Goal: Communication & Community: Participate in discussion

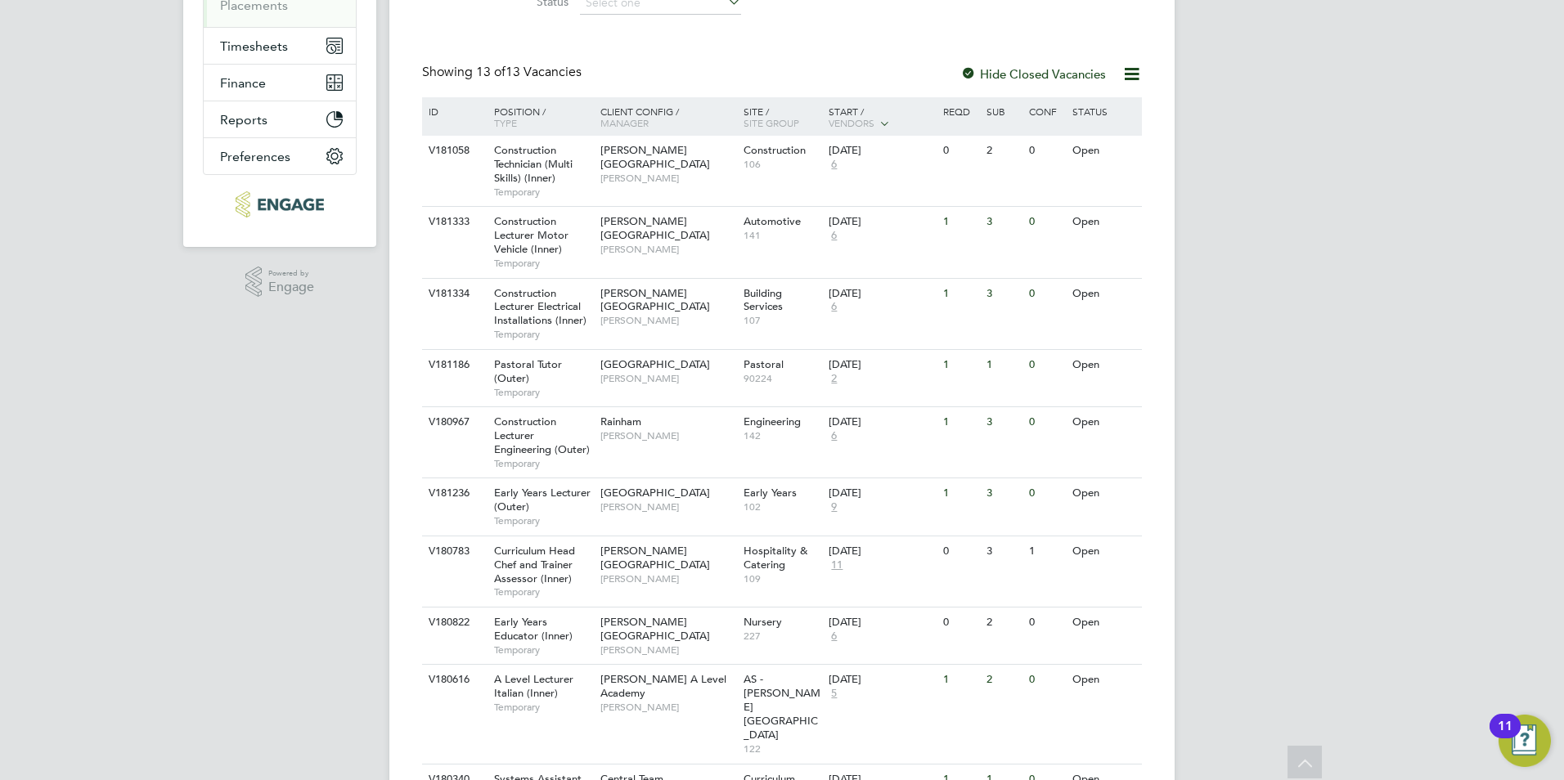
scroll to position [47, 0]
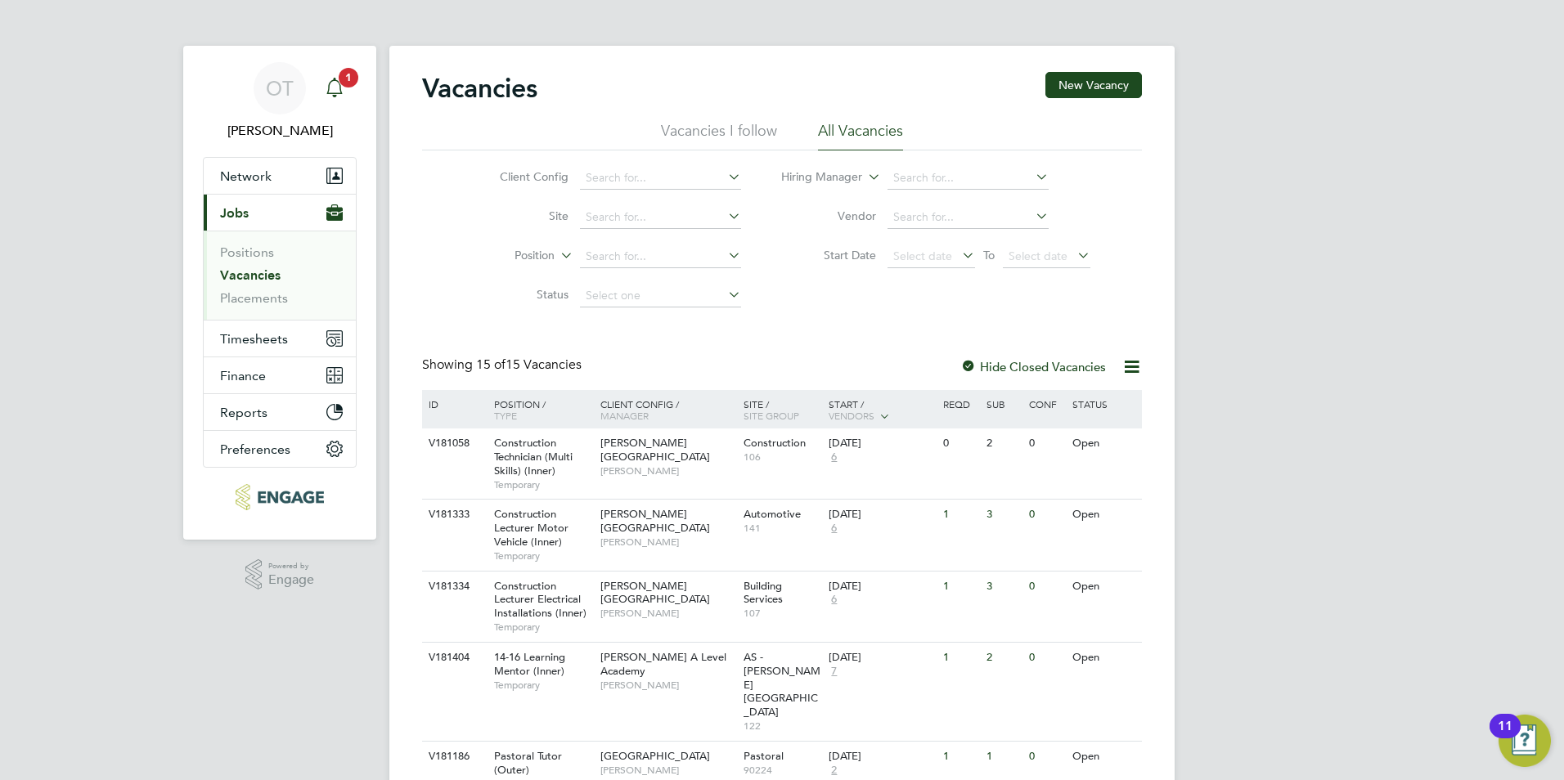
click at [325, 87] on icon "Main navigation" at bounding box center [335, 88] width 20 height 20
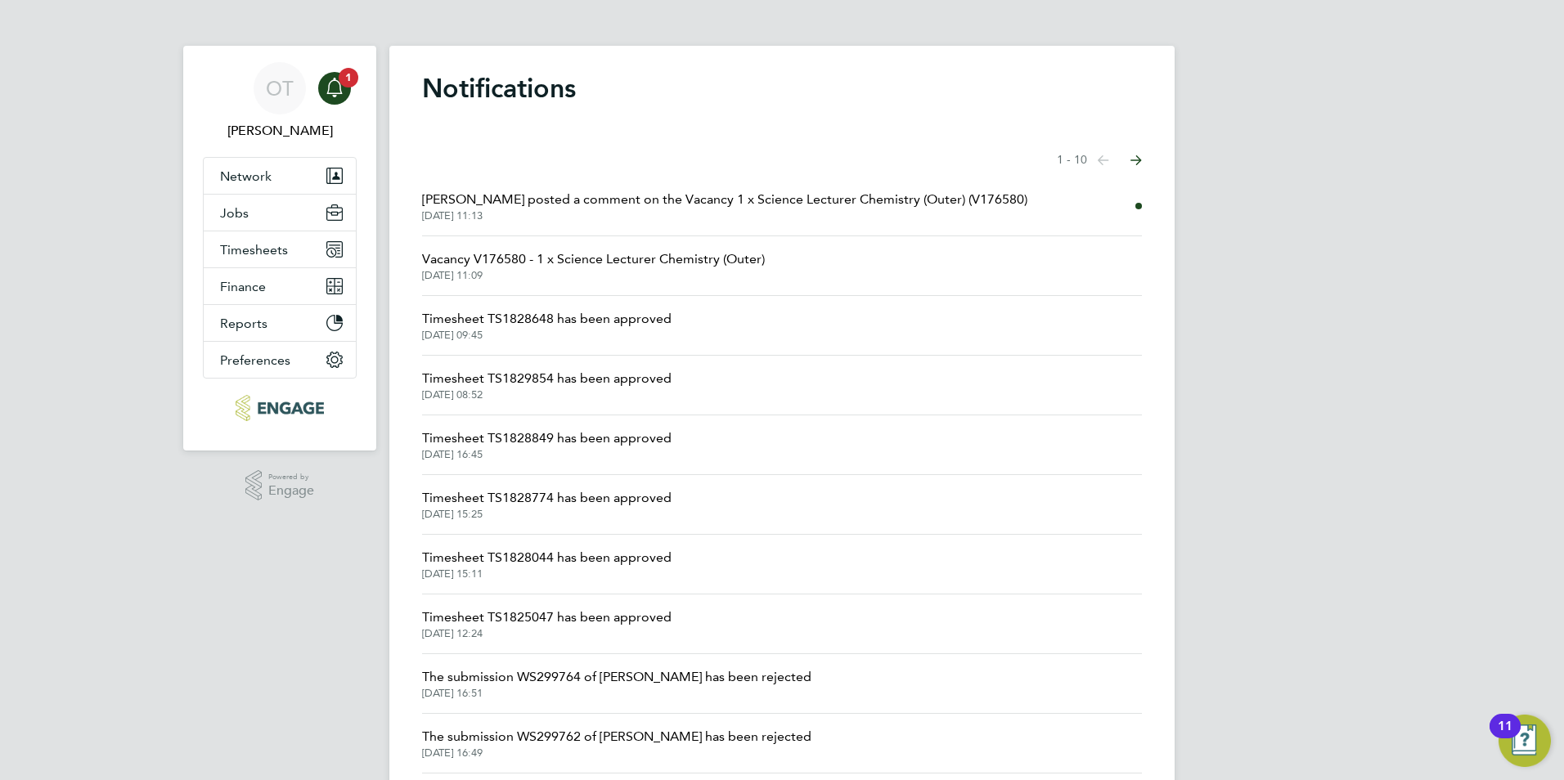
click at [644, 205] on span "[PERSON_NAME] posted a comment on the Vacancy 1 x Science Lecturer Chemistry (O…" at bounding box center [724, 200] width 605 height 20
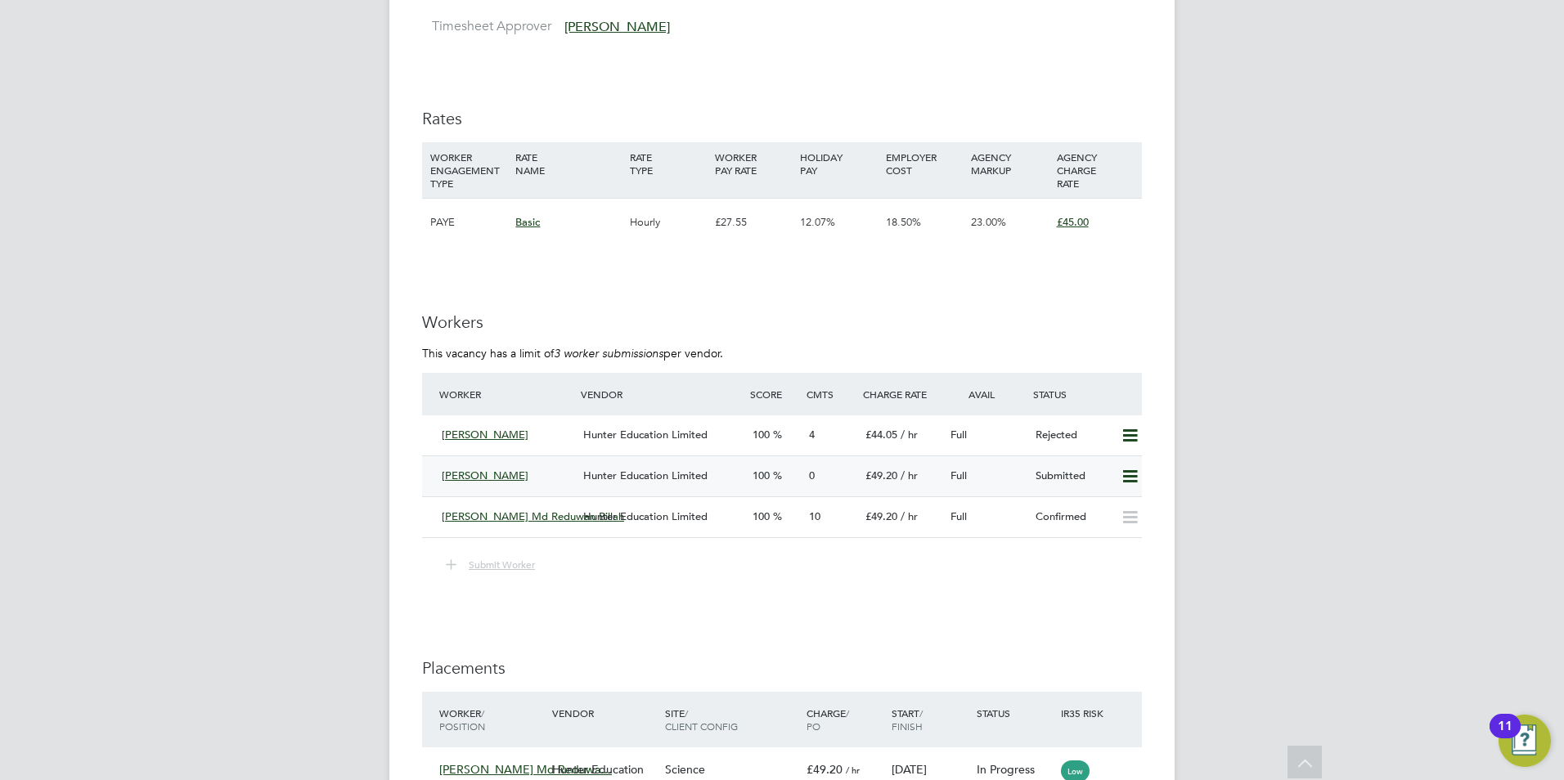
click at [621, 483] on span "Hunter Education Limited" at bounding box center [645, 476] width 124 height 14
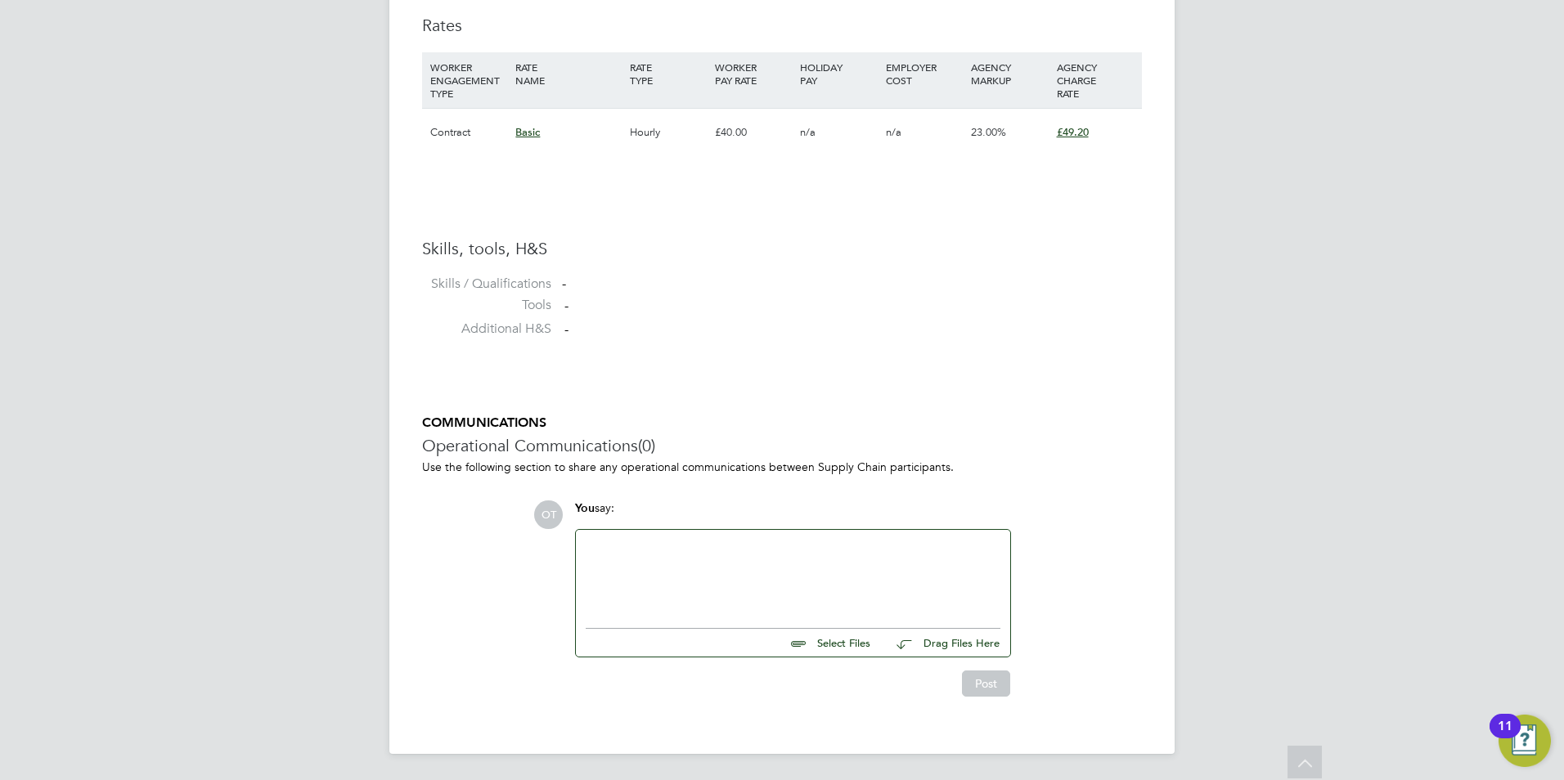
click at [690, 571] on div at bounding box center [793, 575] width 415 height 70
paste div
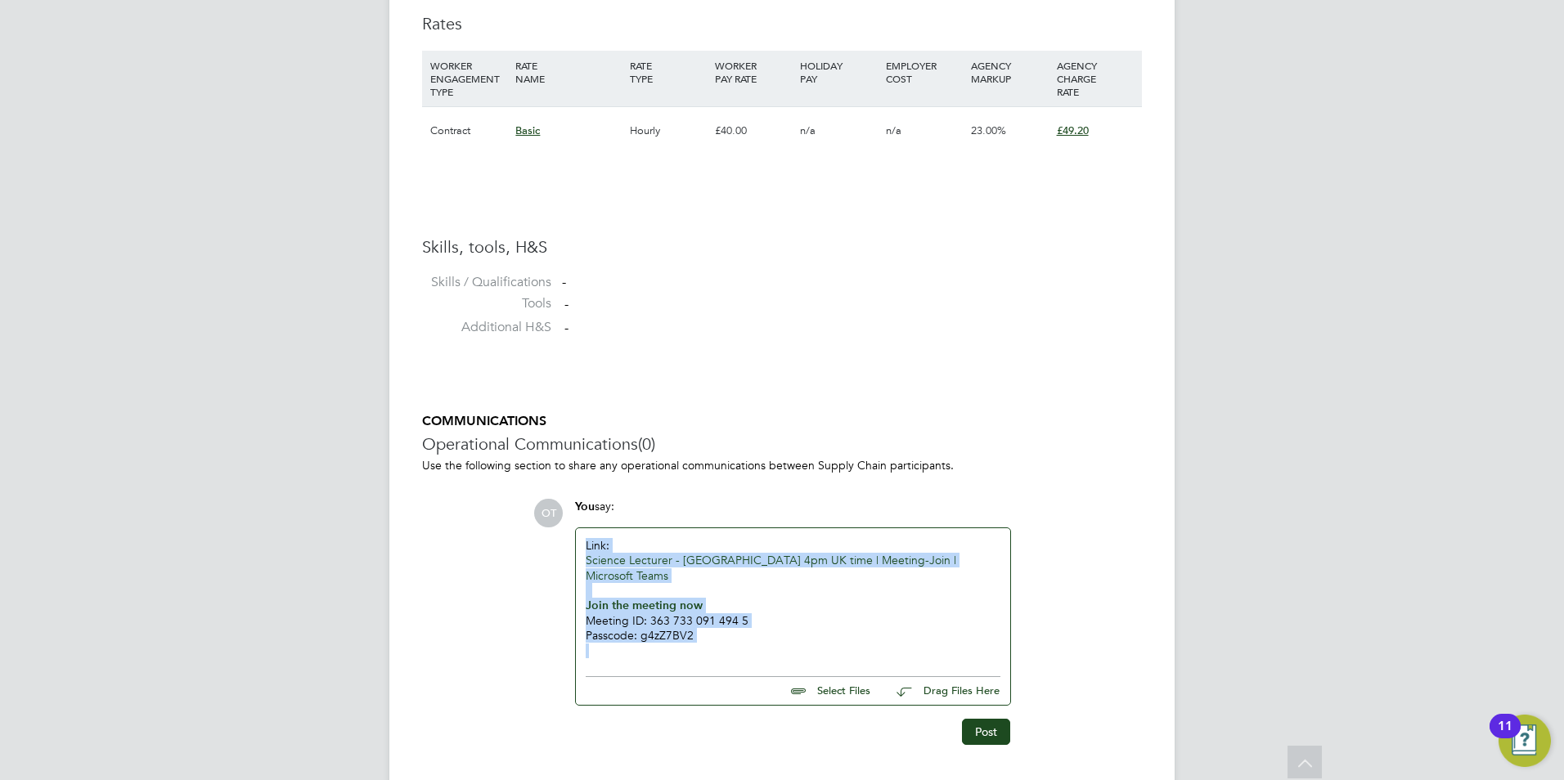
drag, startPoint x: 744, startPoint y: 631, endPoint x: 571, endPoint y: 552, distance: 190.4
click at [565, 553] on div "OT You say: Link: Science Lecturer - [GEOGRAPHIC_DATA] 4pm UK time | Meeting-Jo…" at bounding box center [837, 622] width 609 height 246
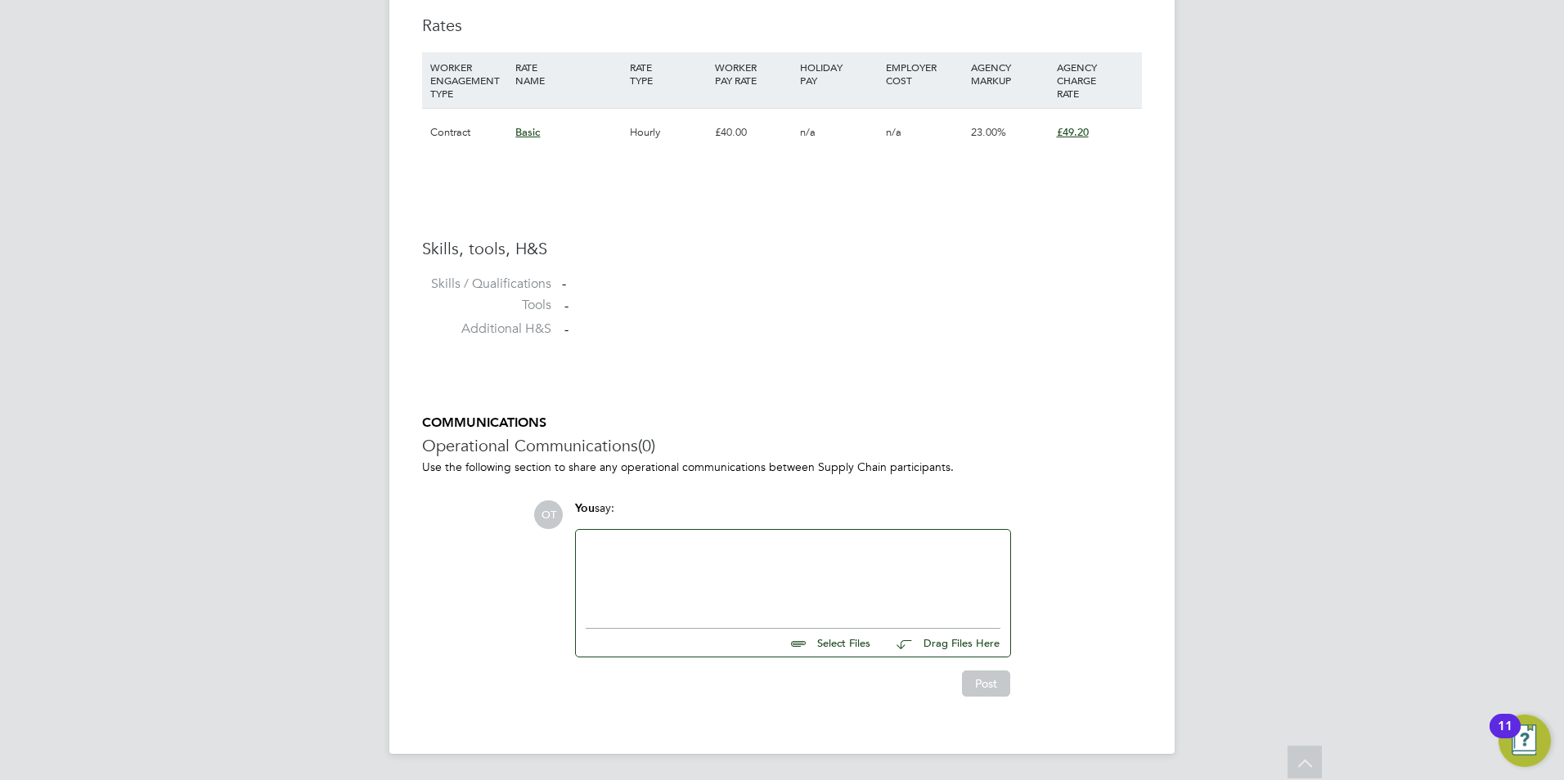
click at [714, 518] on div "You say:" at bounding box center [793, 515] width 436 height 29
click at [709, 540] on p at bounding box center [793, 547] width 415 height 15
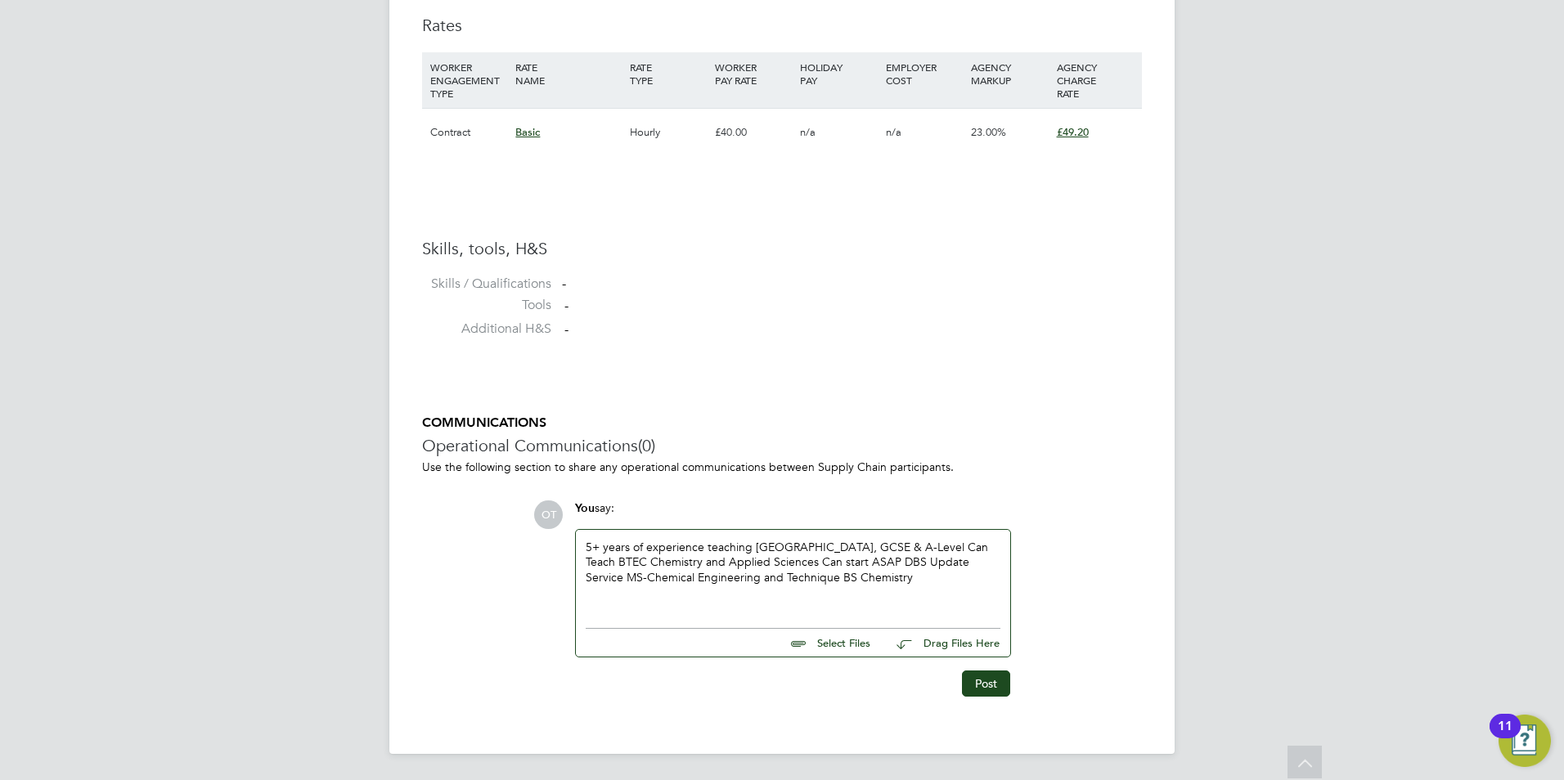
click at [951, 592] on div "5+ years of experience teaching [GEOGRAPHIC_DATA], GCSE & A-Level Can Teach BTE…" at bounding box center [793, 575] width 415 height 70
click at [838, 640] on input "file" at bounding box center [877, 640] width 245 height 23
type input "C:\fakepath\62247.docx"
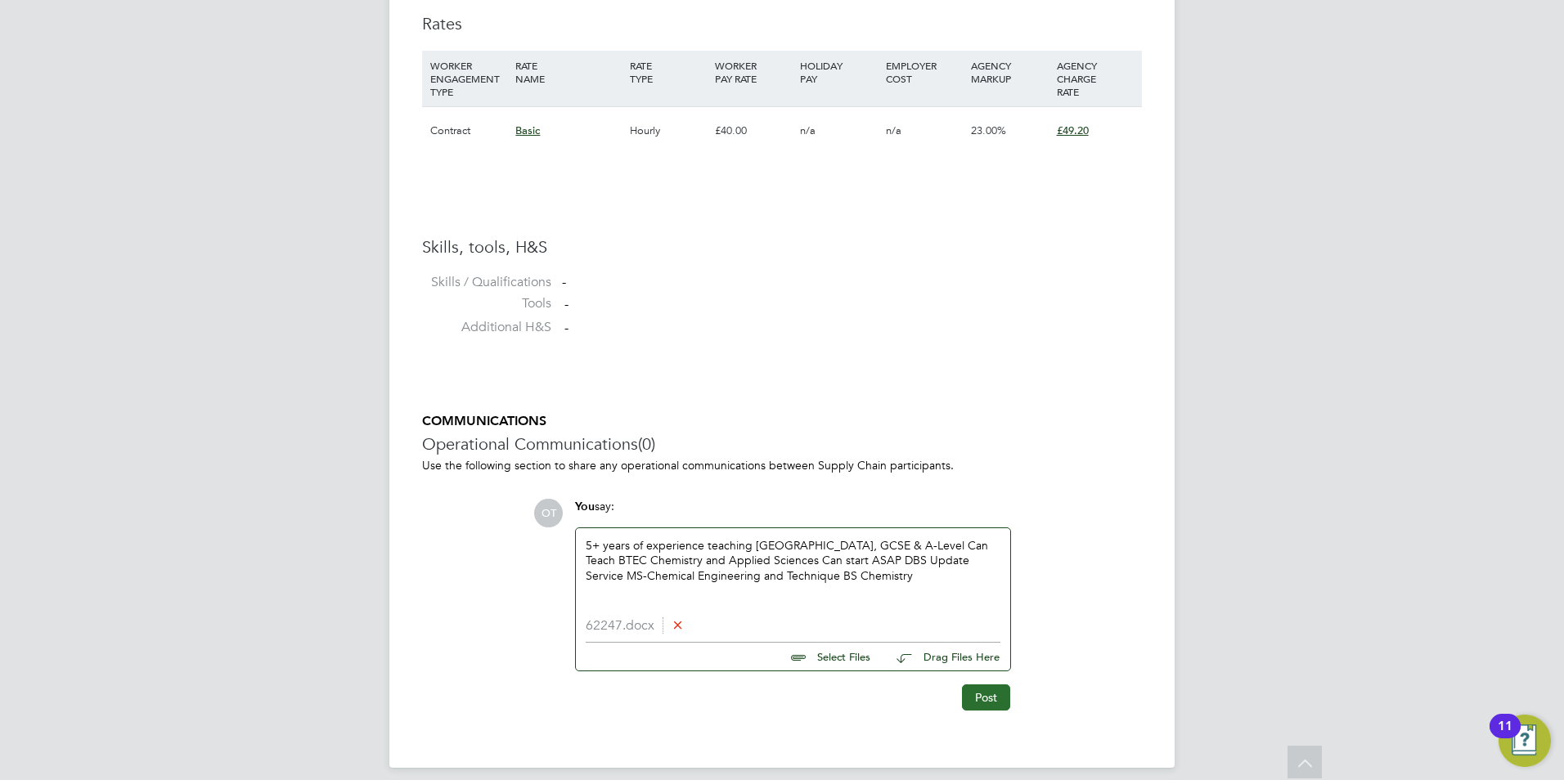
click at [980, 695] on button "Post" at bounding box center [986, 698] width 48 height 26
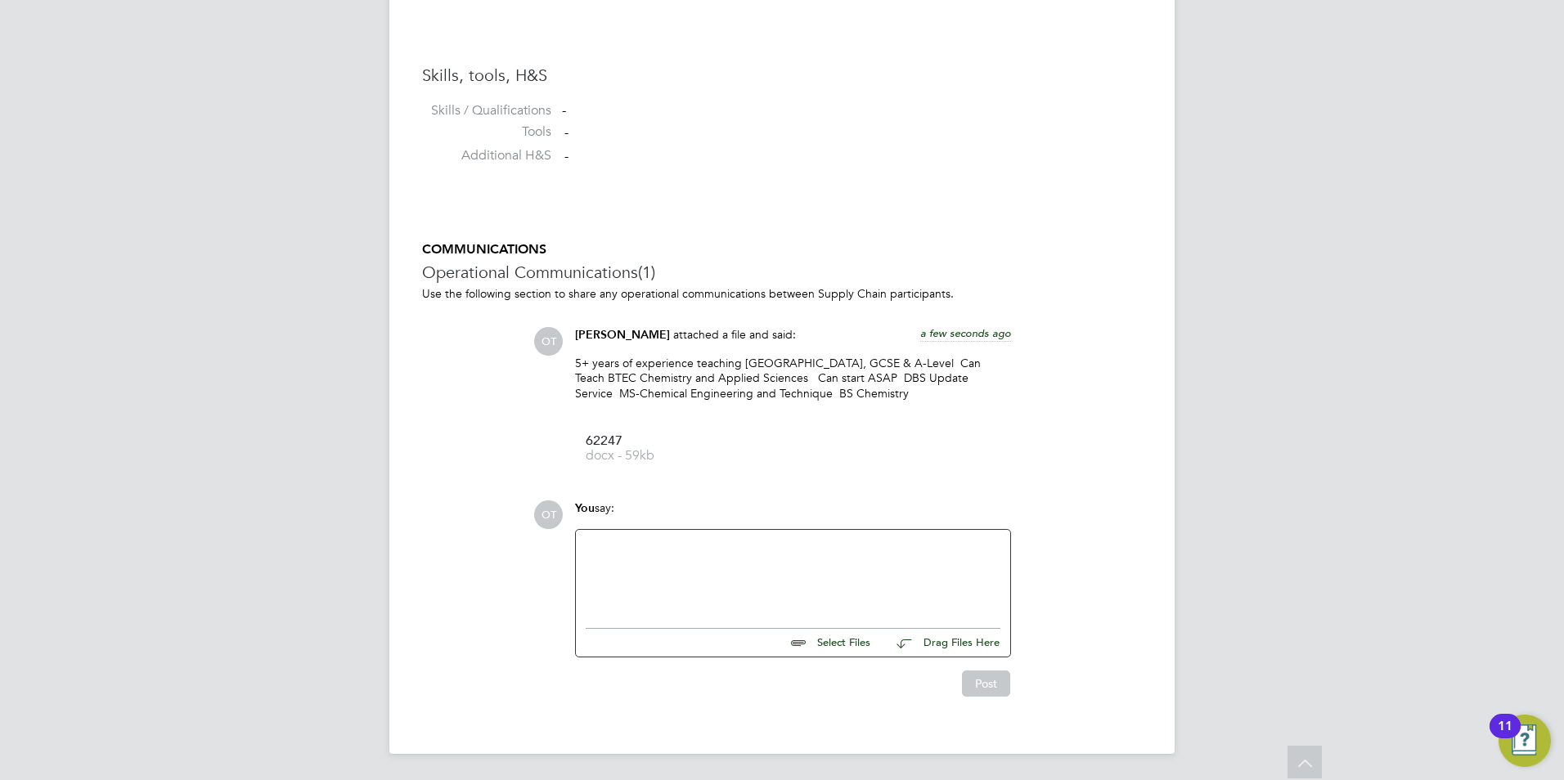
click at [722, 586] on div at bounding box center [793, 575] width 415 height 70
drag, startPoint x: 311, startPoint y: 513, endPoint x: 461, endPoint y: 534, distance: 151.2
click at [762, 569] on div "Interview was arranged for [DATE]" at bounding box center [793, 575] width 415 height 70
click at [990, 674] on button "Post" at bounding box center [986, 684] width 48 height 26
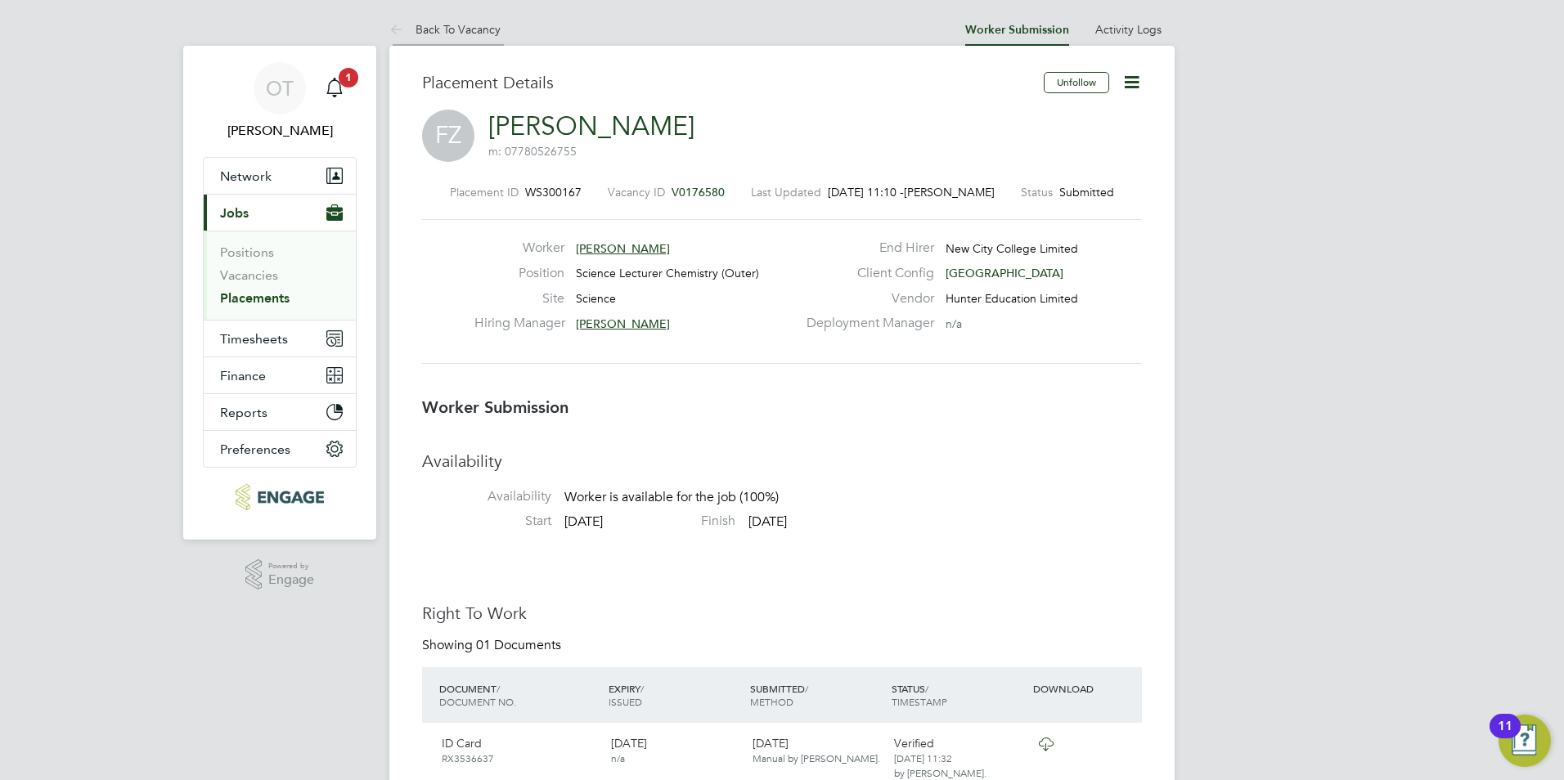
click at [476, 29] on link "Back To Vacancy" at bounding box center [444, 29] width 111 height 15
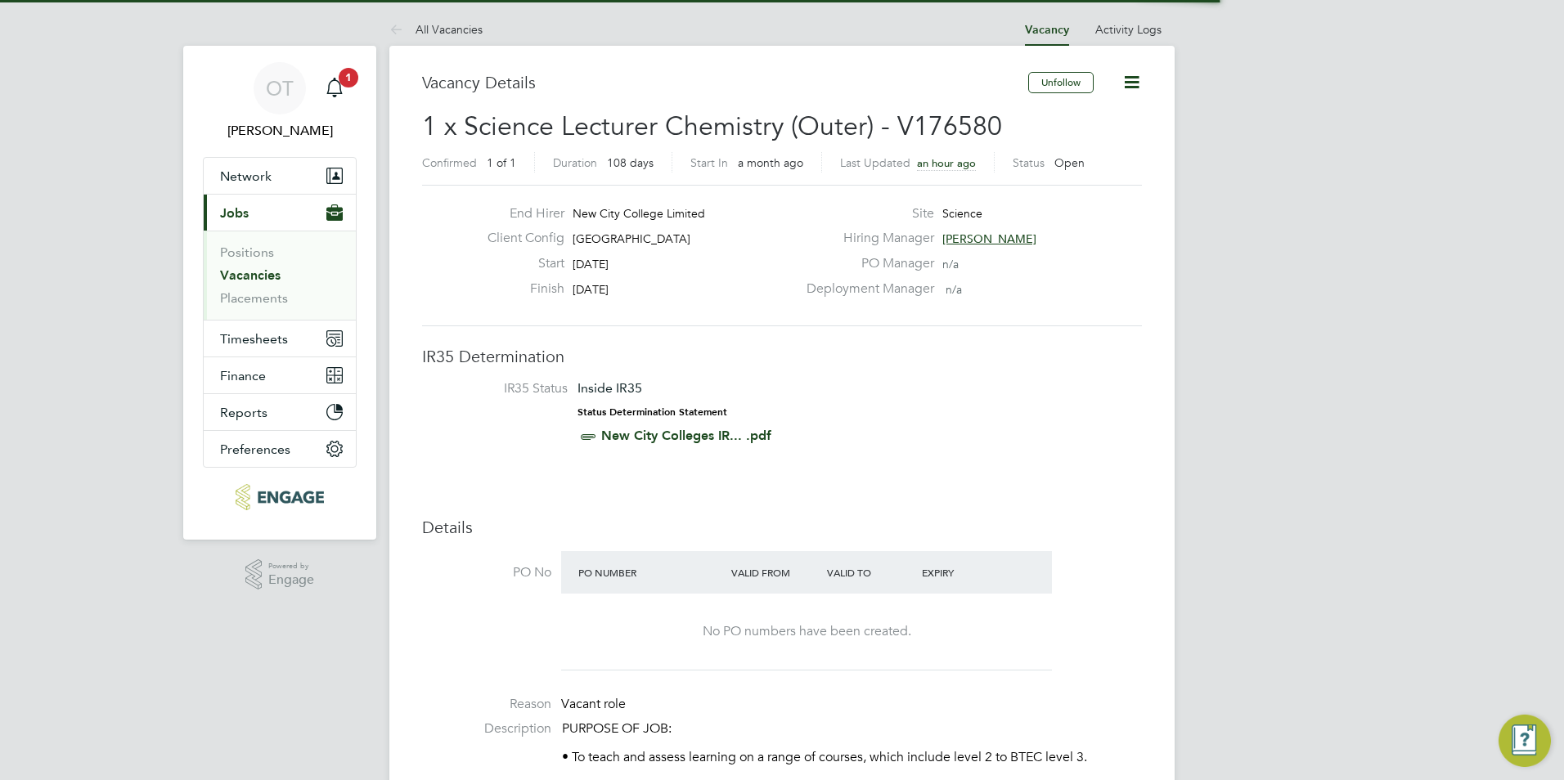
scroll to position [61, 114]
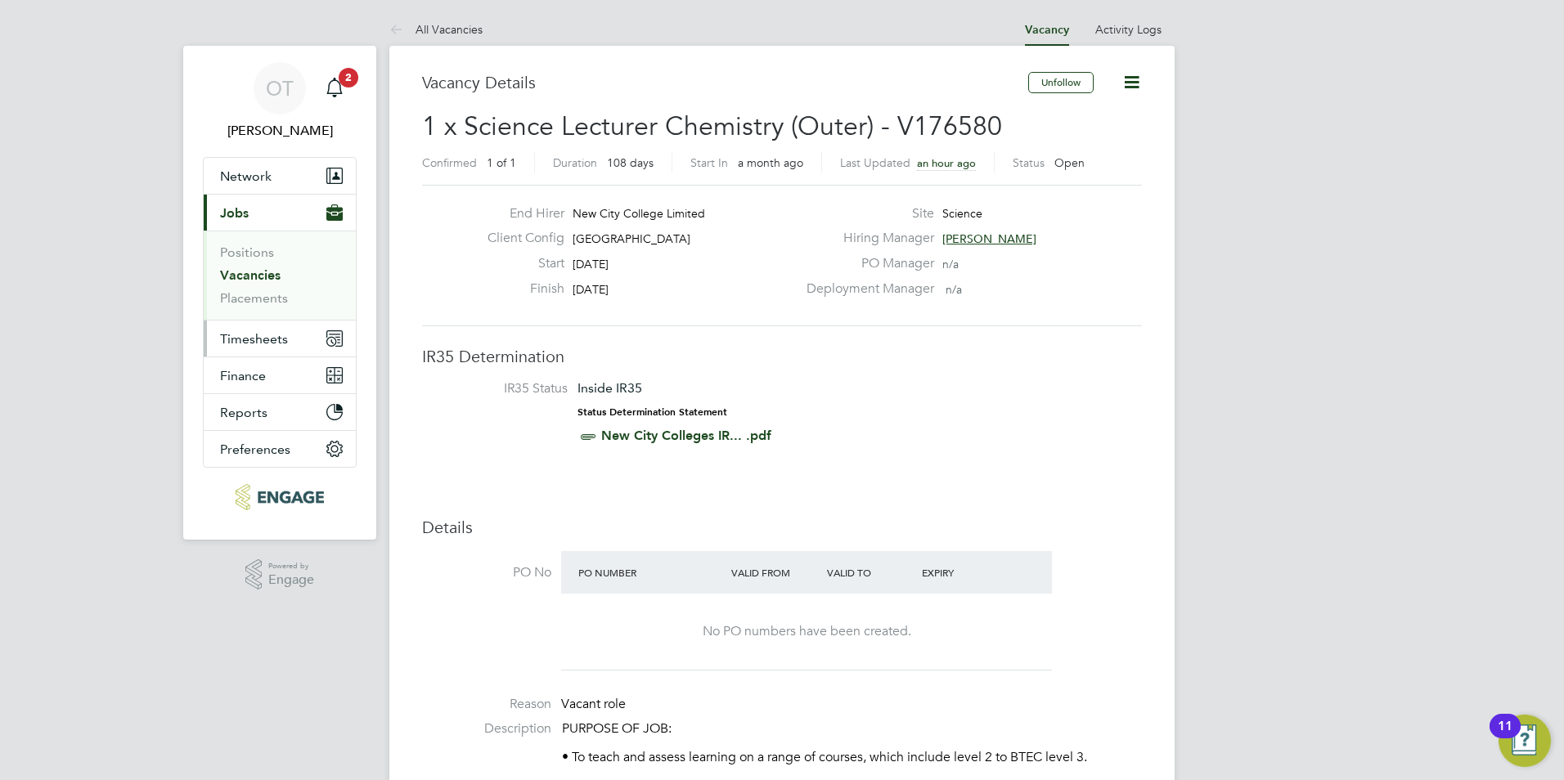
click at [258, 332] on span "Timesheets" at bounding box center [254, 339] width 68 height 16
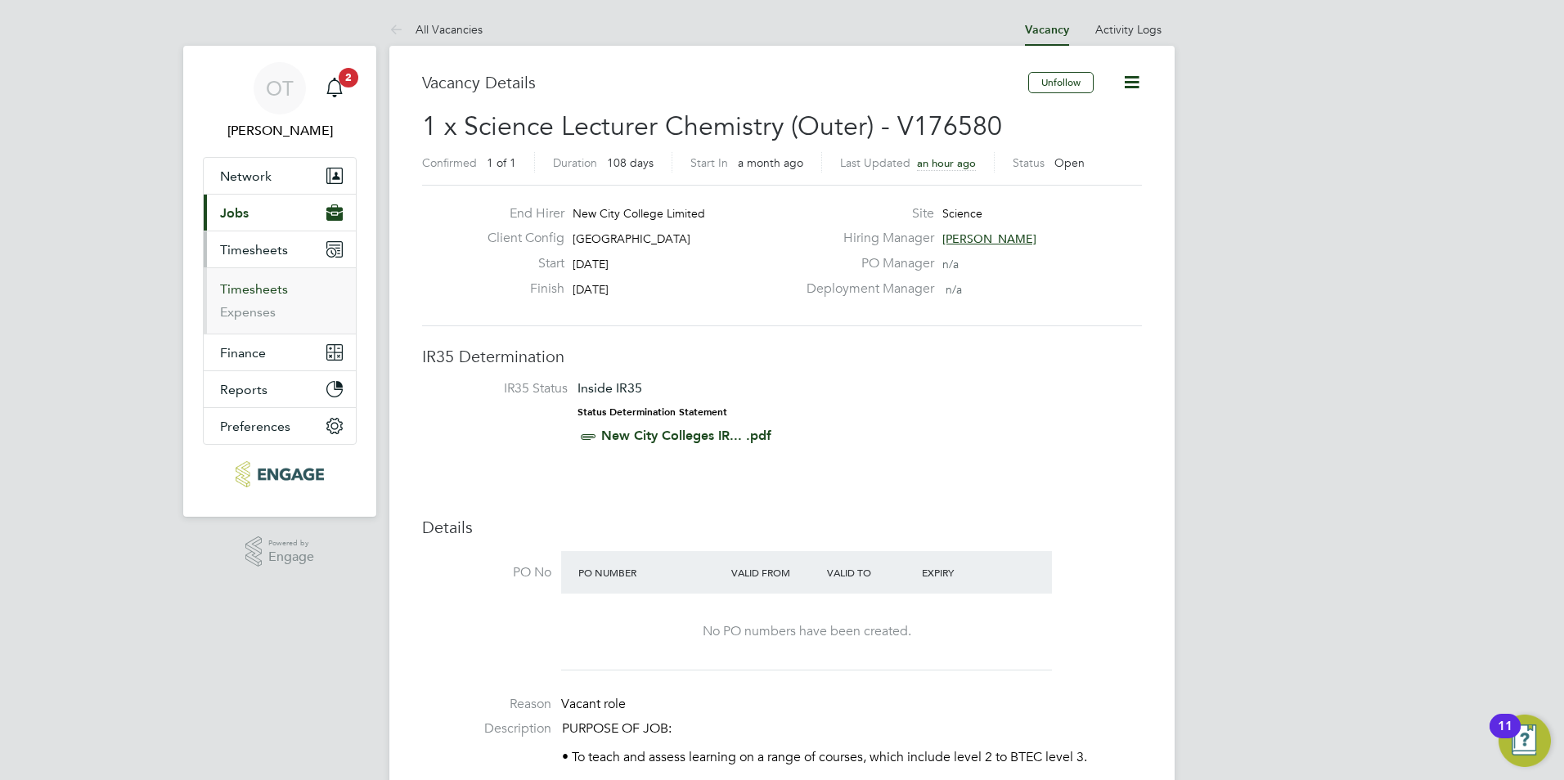
click at [261, 287] on link "Timesheets" at bounding box center [254, 289] width 68 height 16
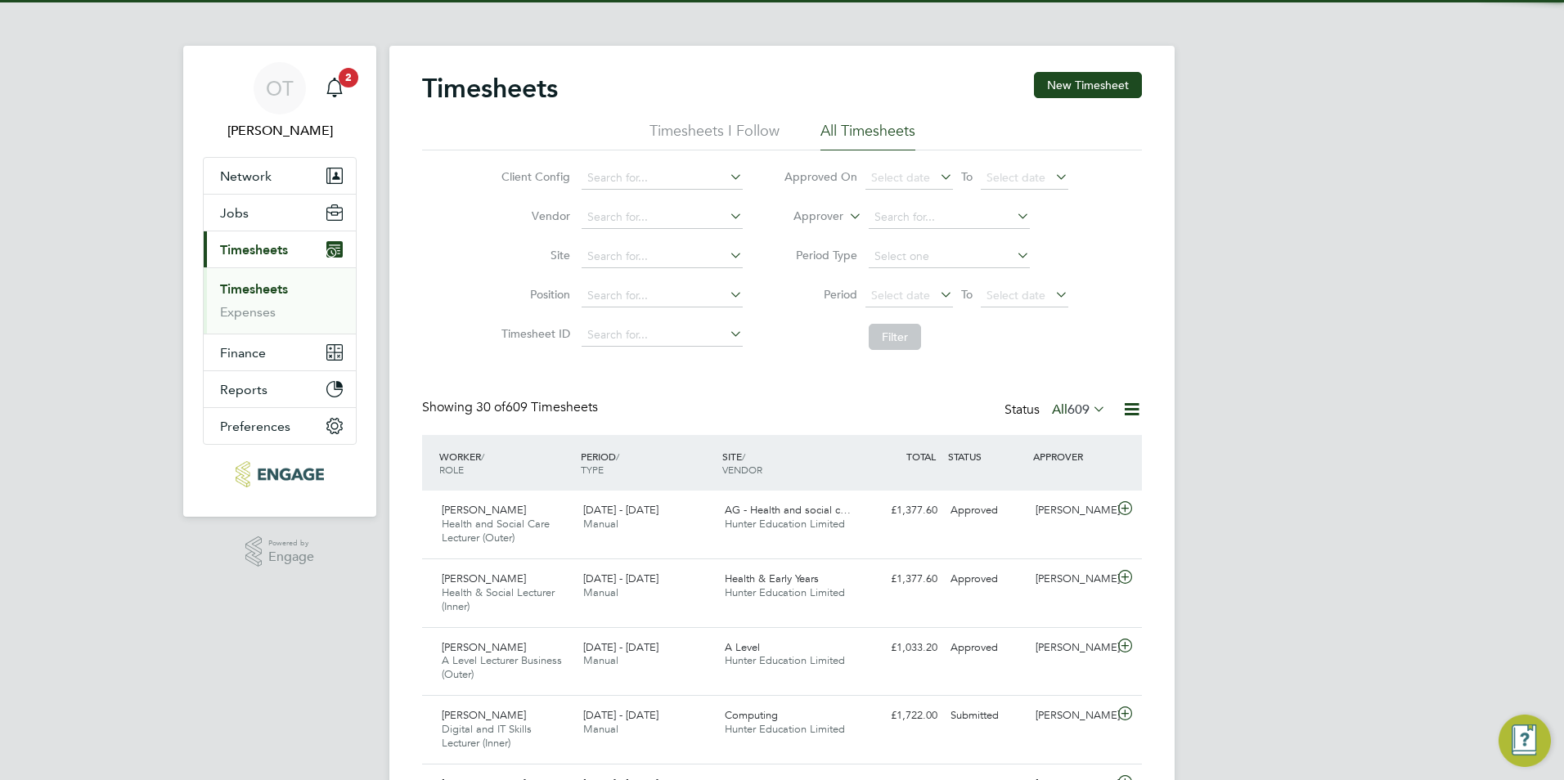
scroll to position [55, 142]
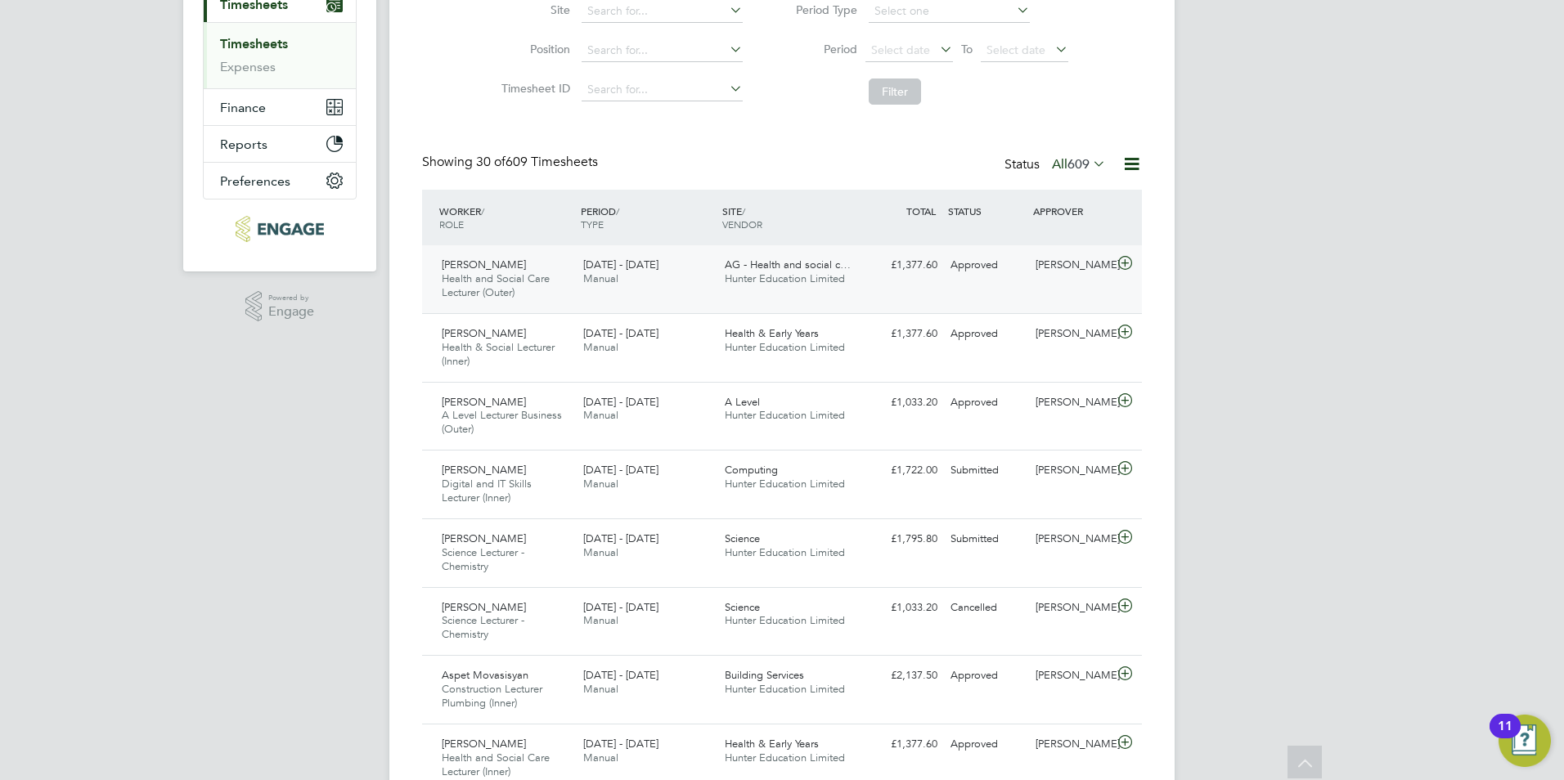
click at [786, 302] on div "[PERSON_NAME] Health and Social Care Lecturer (Outer) [DATE] - [DATE] [DATE] - …" at bounding box center [782, 279] width 720 height 68
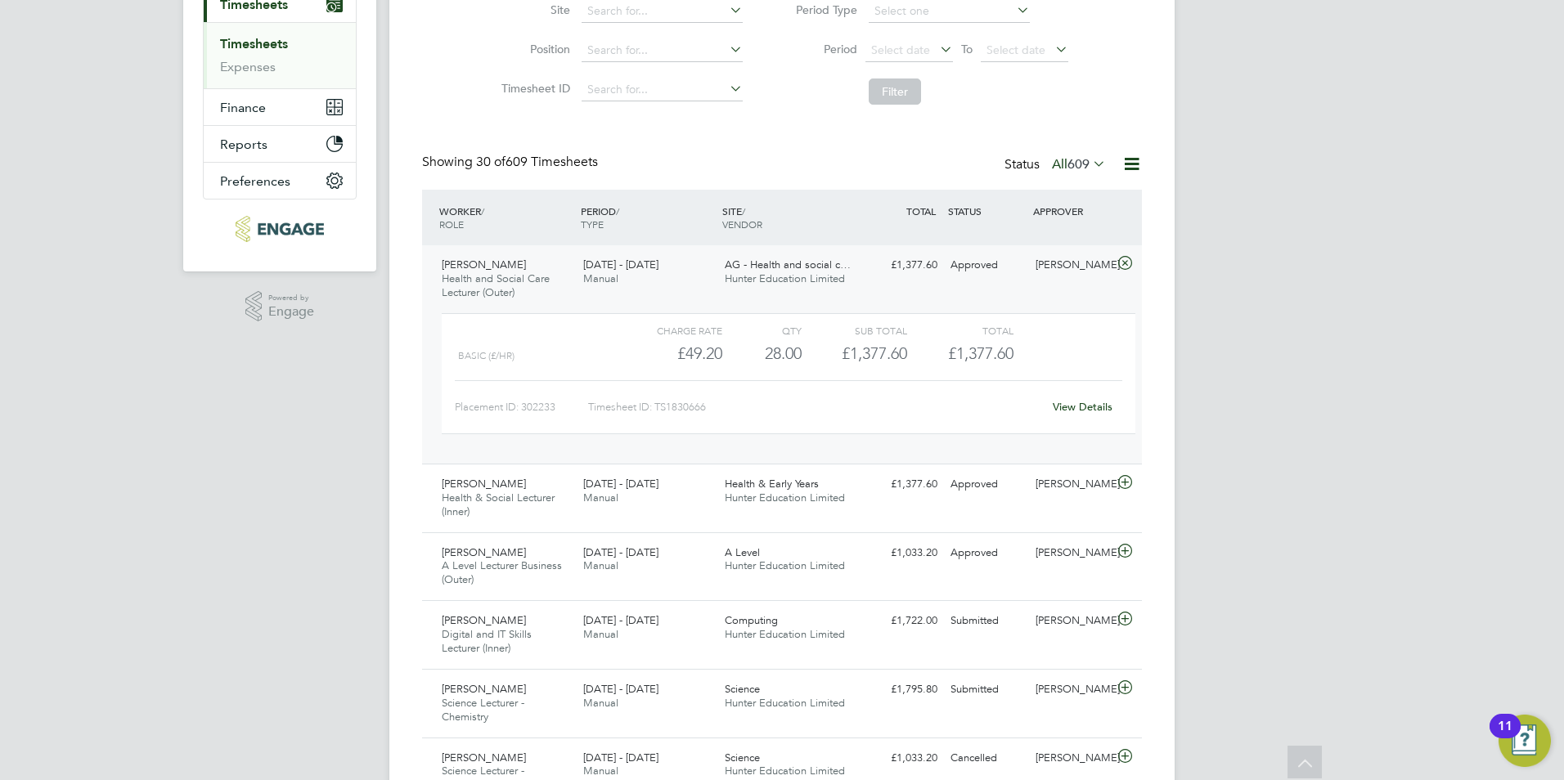
click at [582, 257] on div "[DATE] - [DATE] Manual" at bounding box center [648, 272] width 142 height 41
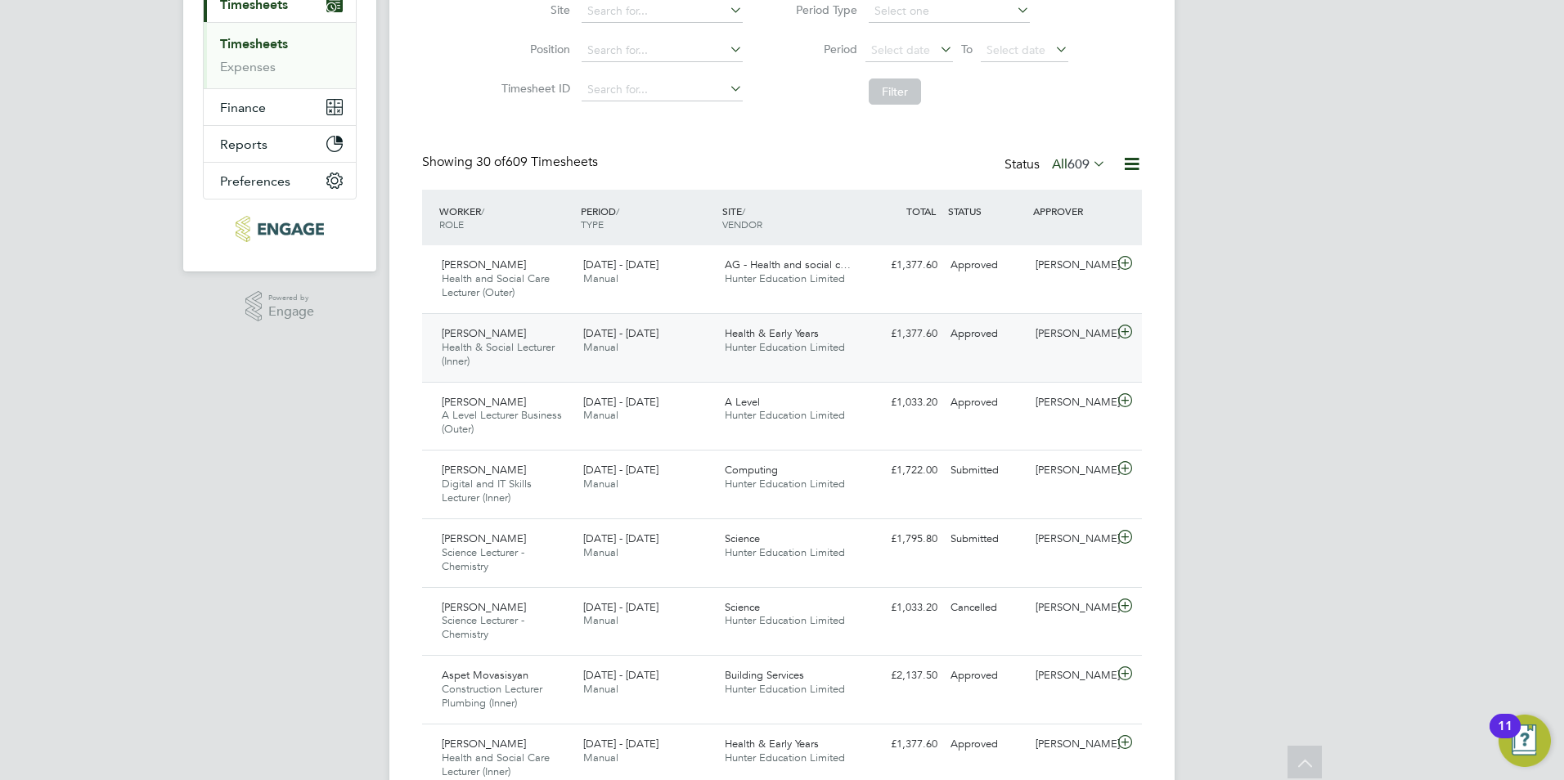
click at [601, 359] on div "[DATE] - [DATE] Manual" at bounding box center [648, 341] width 142 height 41
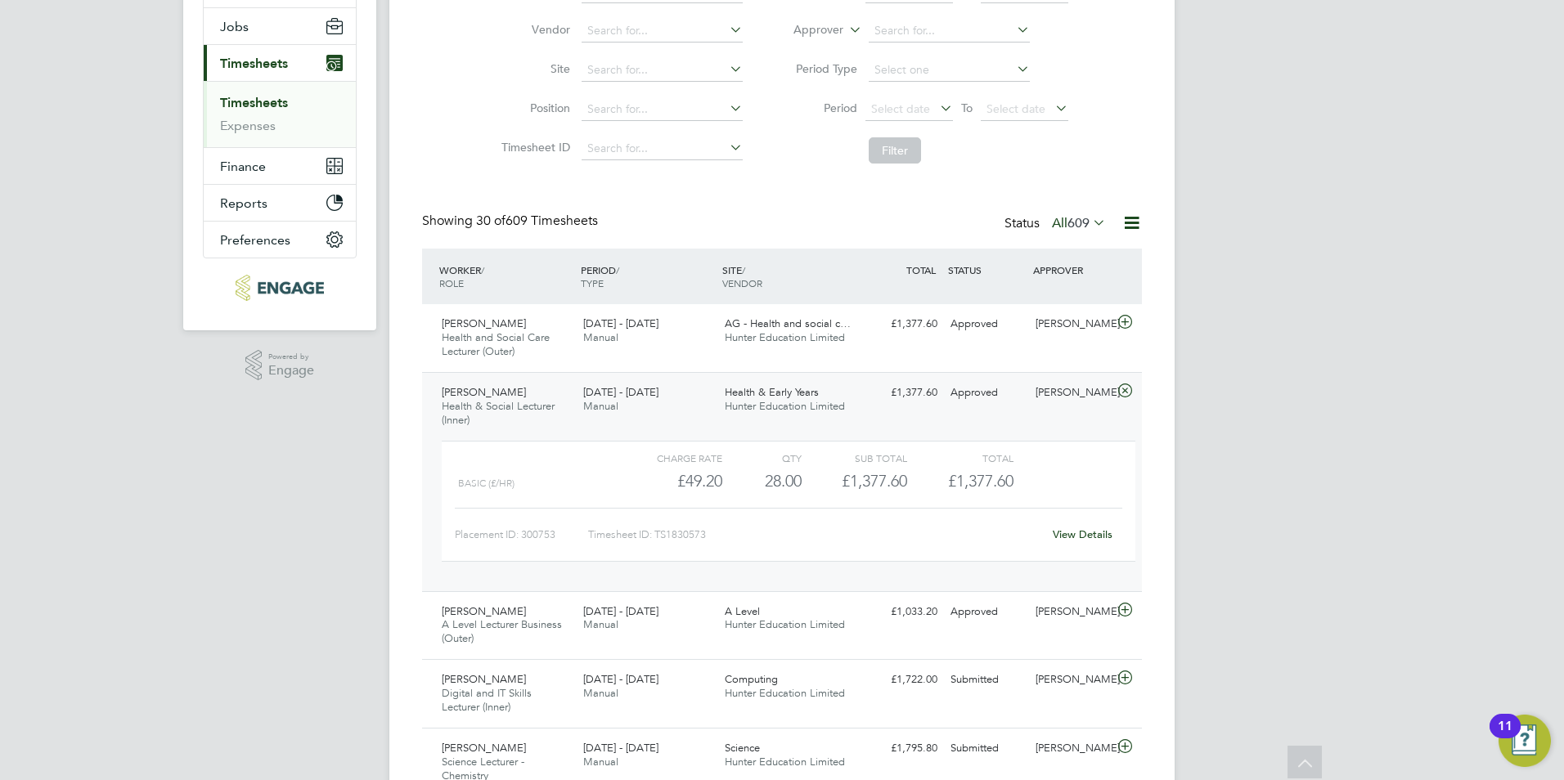
scroll to position [164, 0]
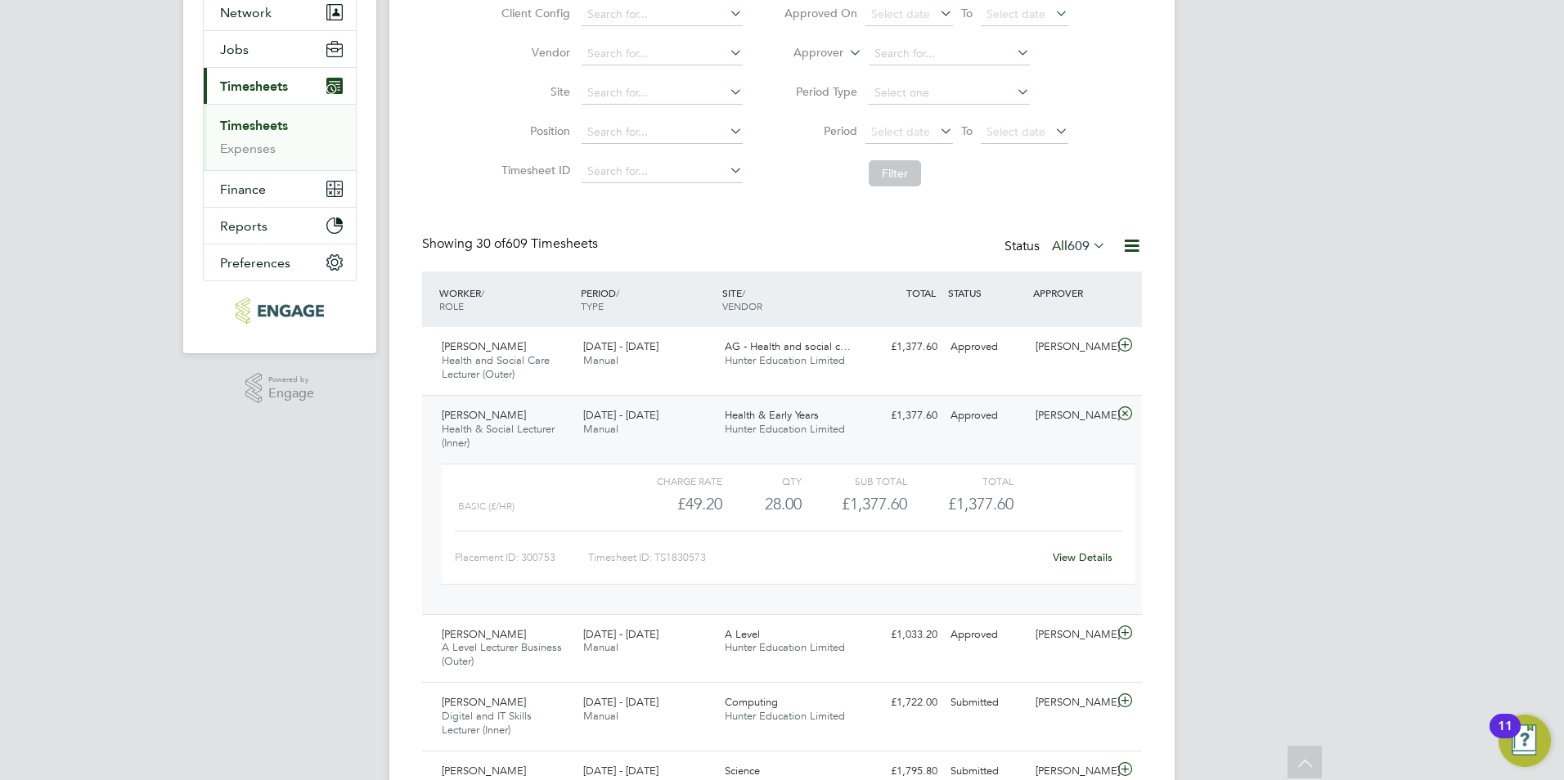
click at [586, 439] on div "[DATE] - [DATE] Manual" at bounding box center [648, 423] width 142 height 41
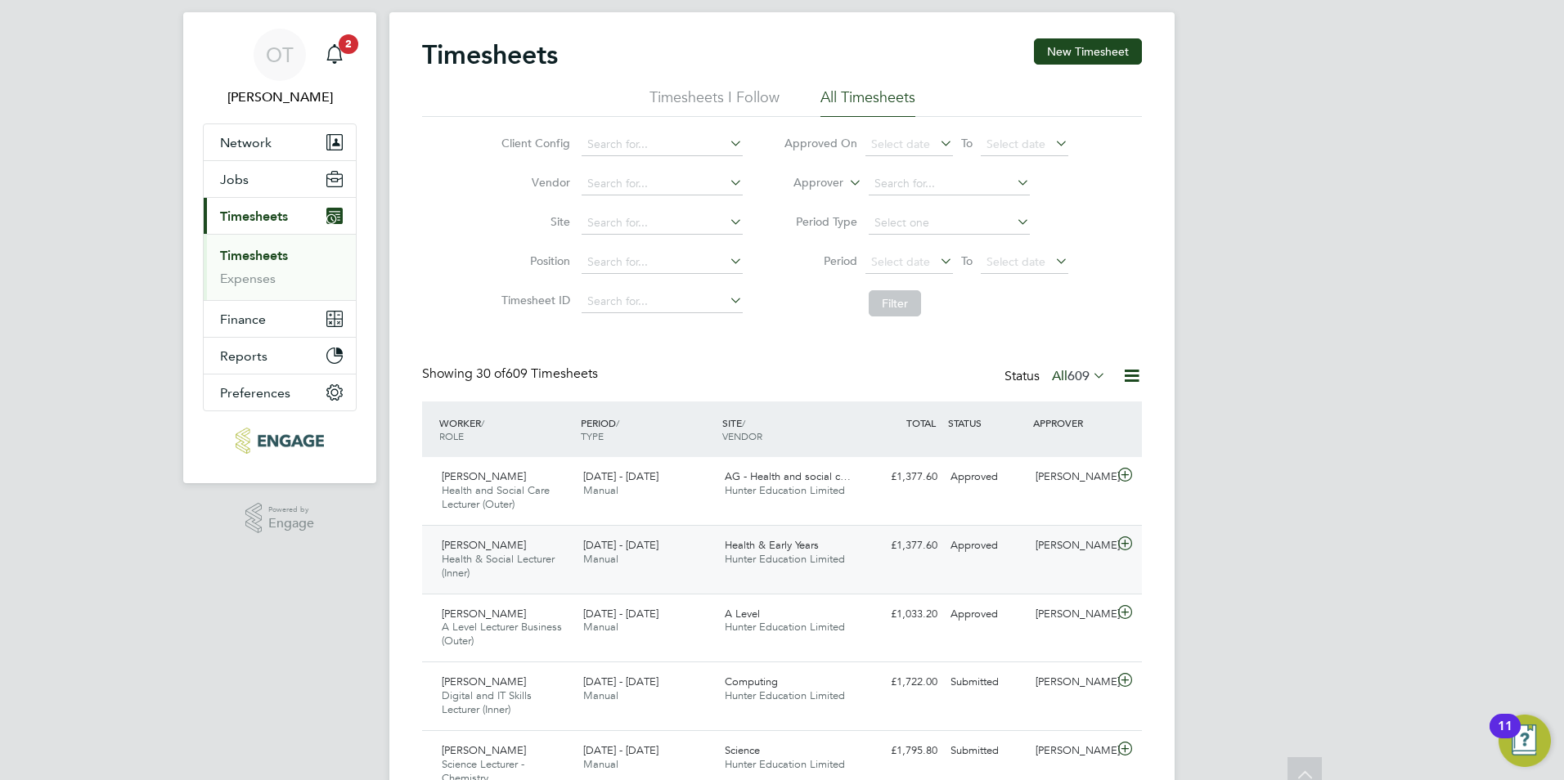
scroll to position [0, 0]
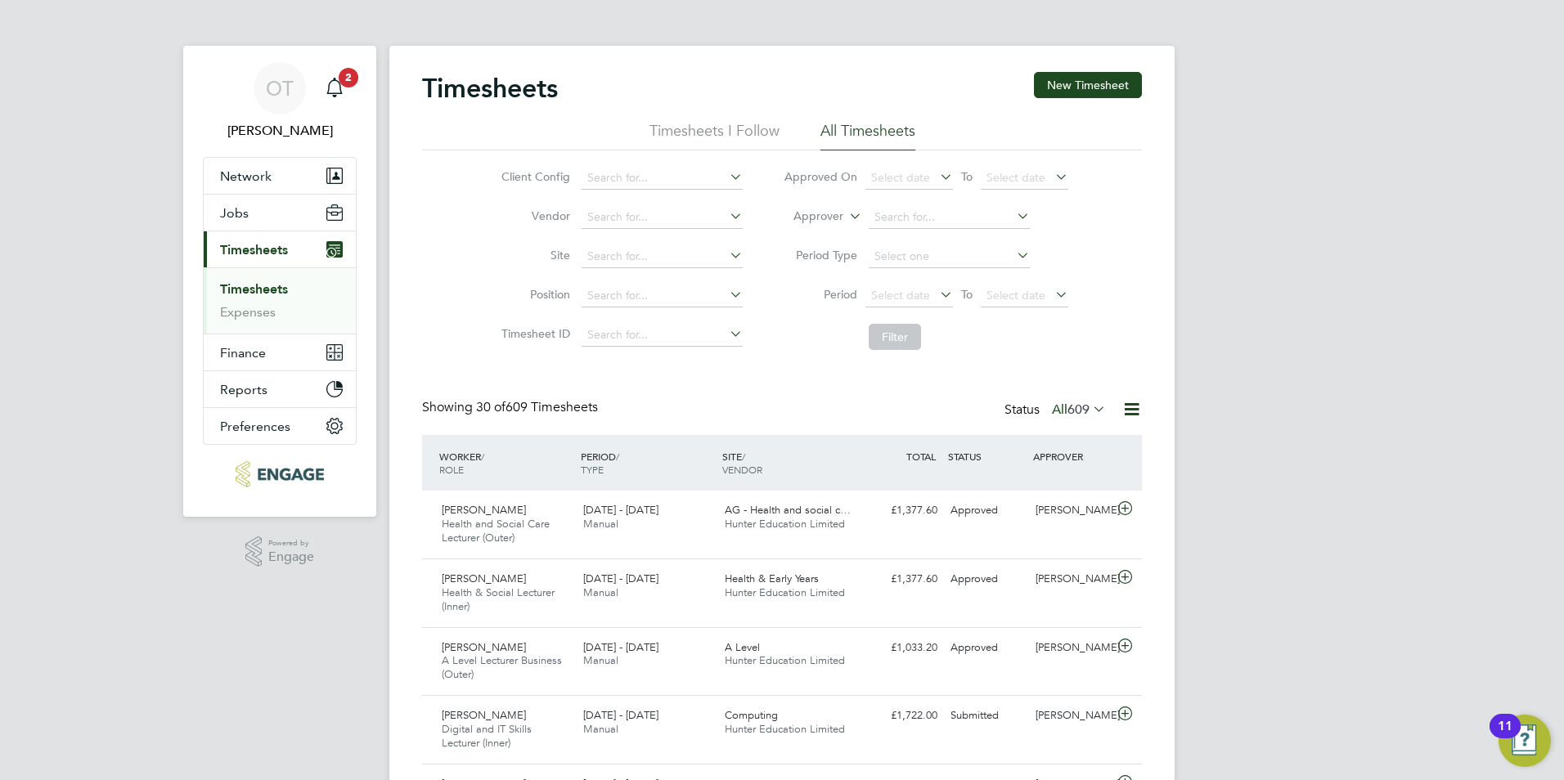
click at [267, 288] on link "Timesheets" at bounding box center [254, 289] width 68 height 16
click at [334, 85] on icon "Main navigation" at bounding box center [335, 88] width 20 height 20
